Goal: Task Accomplishment & Management: Use online tool/utility

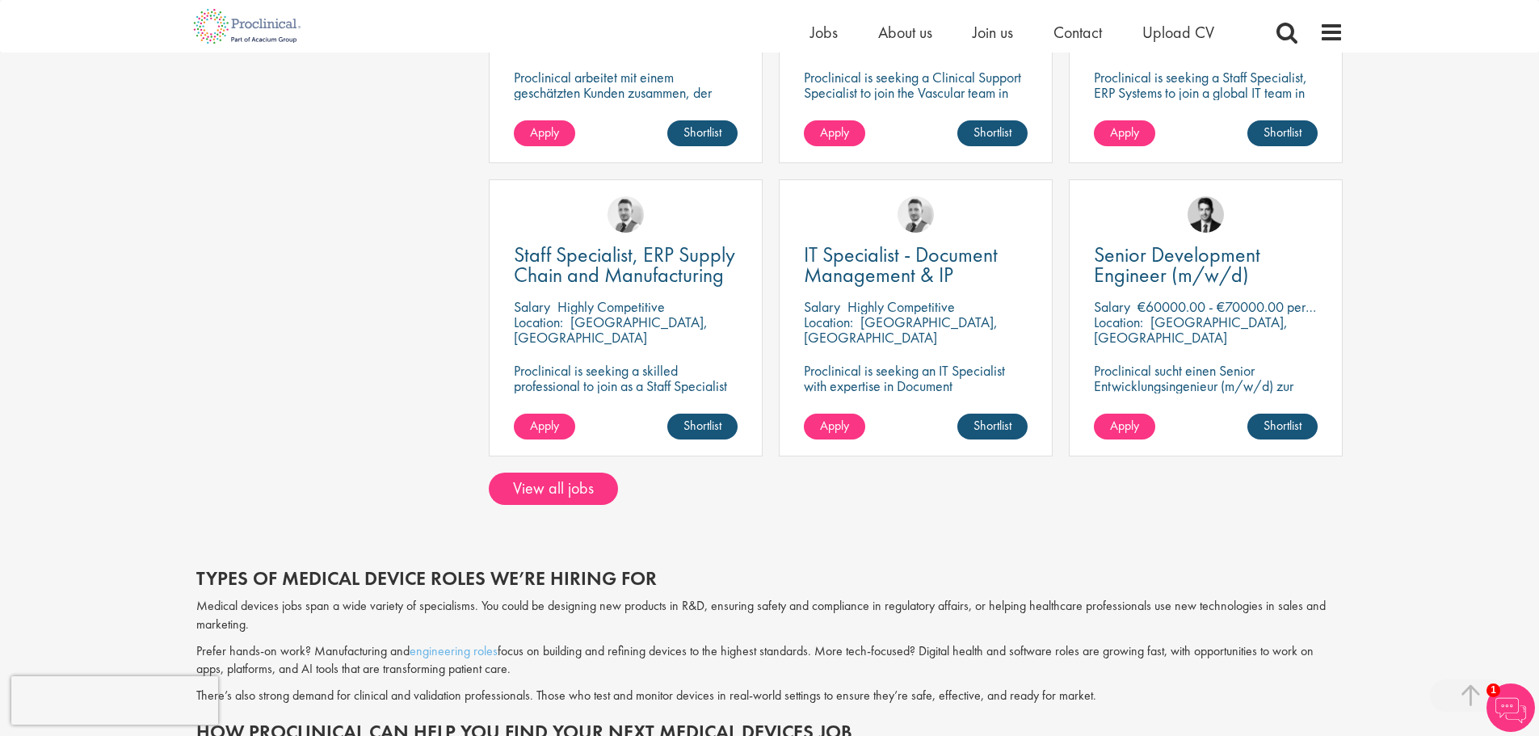
scroll to position [1131, 0]
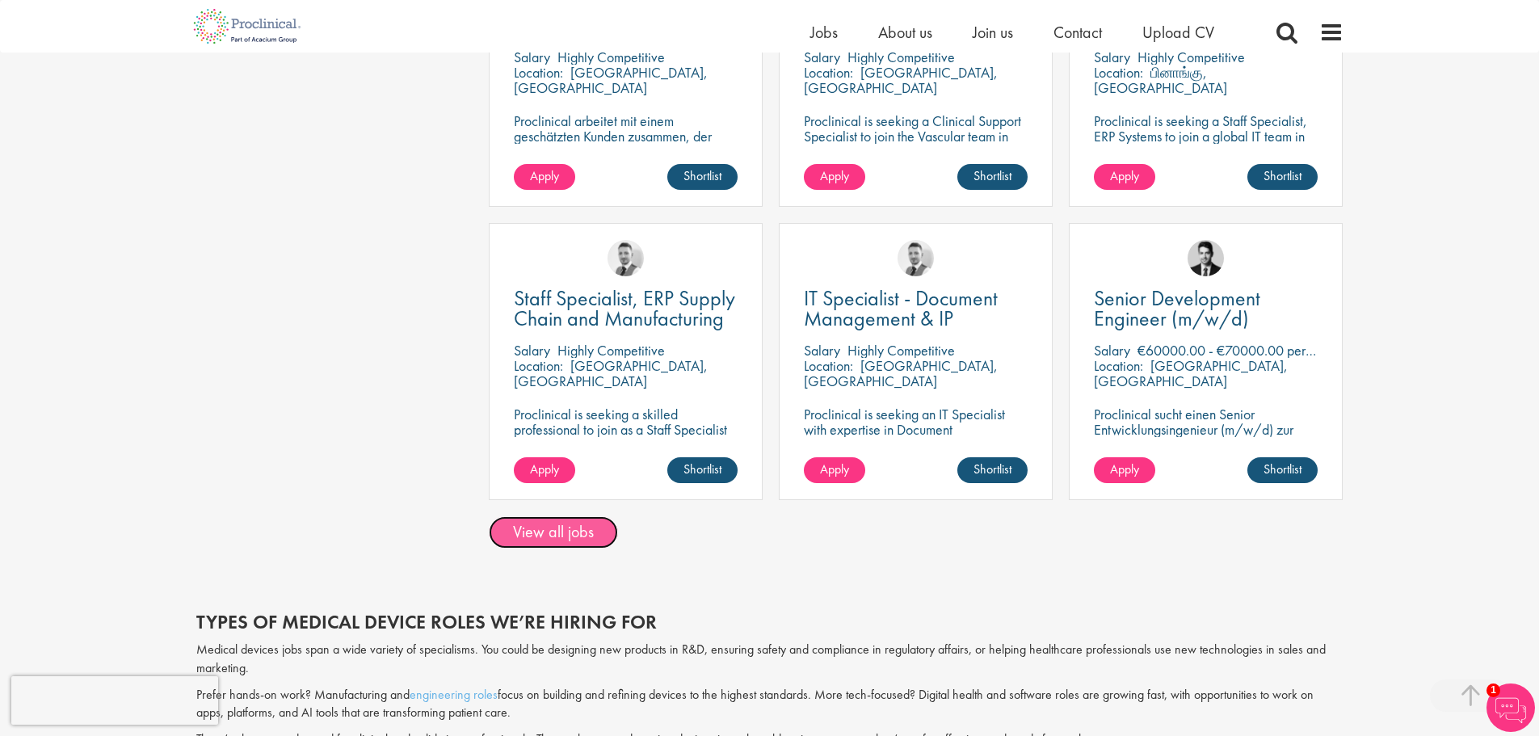
click at [519, 528] on link "View all jobs" at bounding box center [553, 532] width 129 height 32
